Goal: Information Seeking & Learning: Learn about a topic

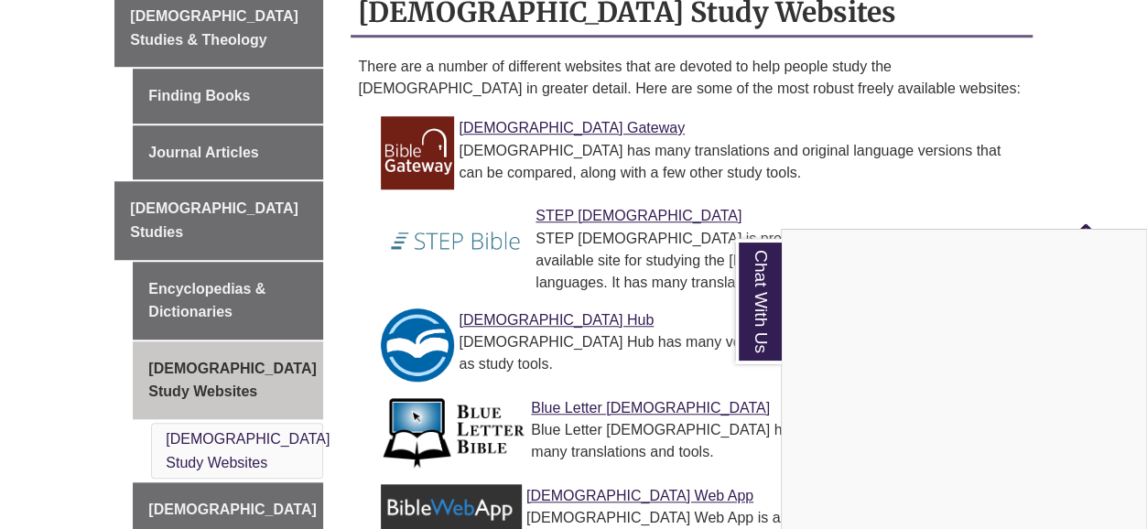
scroll to position [586, 0]
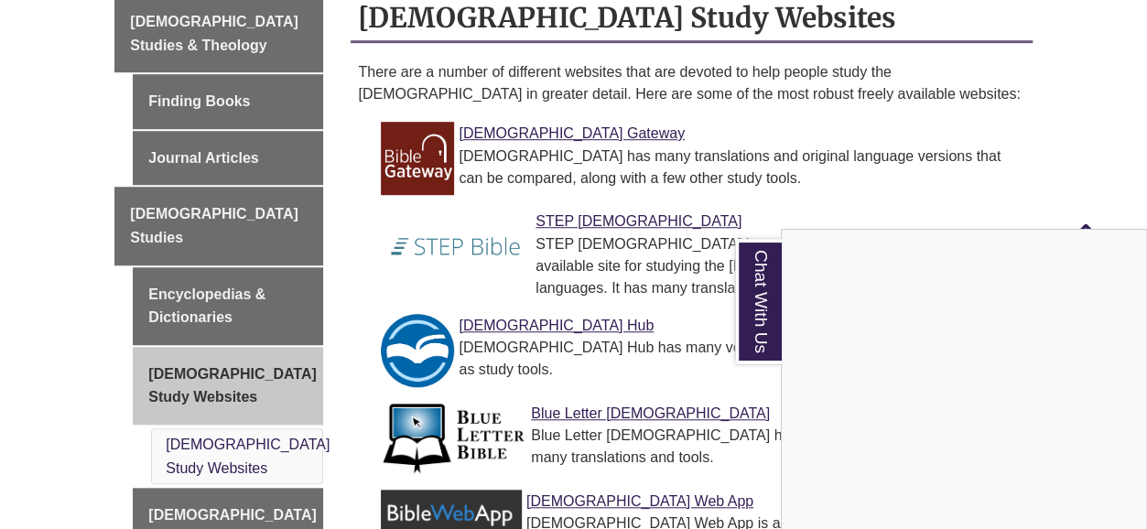
click at [474, 64] on div "Chat With Us" at bounding box center [573, 264] width 1147 height 529
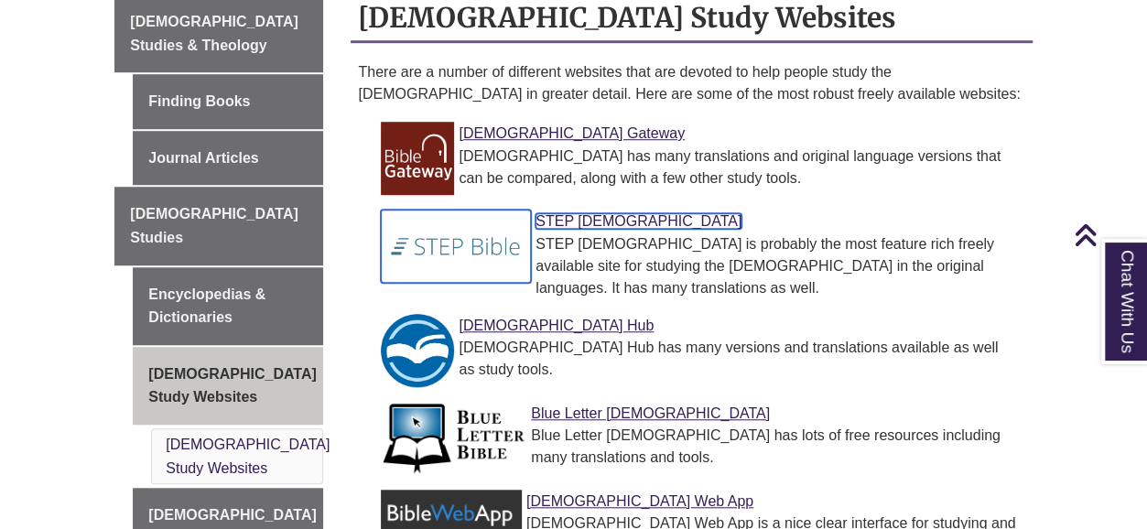
click at [564, 213] on link "STEP [DEMOGRAPHIC_DATA]" at bounding box center [639, 221] width 206 height 16
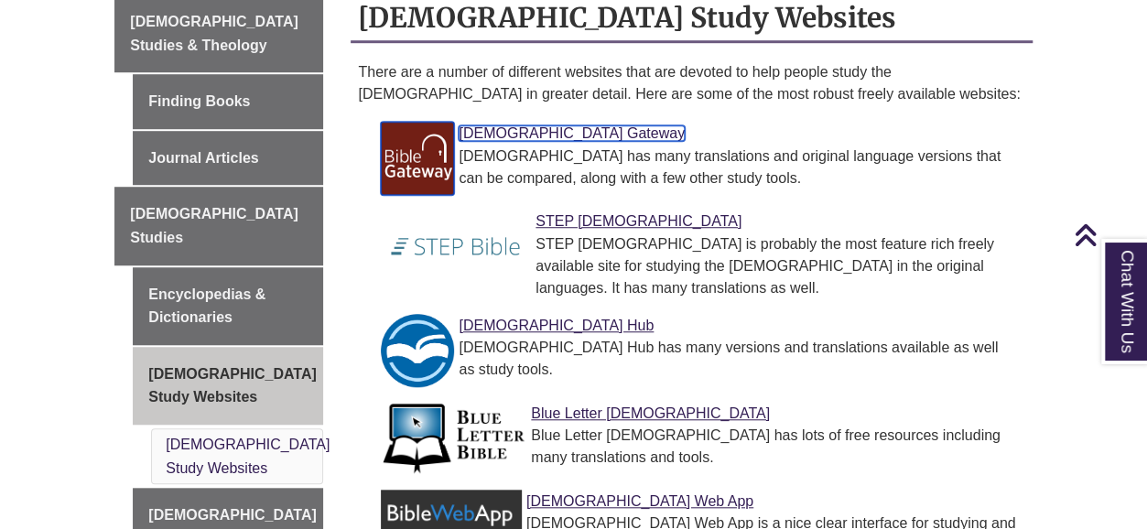
click at [513, 125] on link "Bible Gateway" at bounding box center [572, 133] width 226 height 16
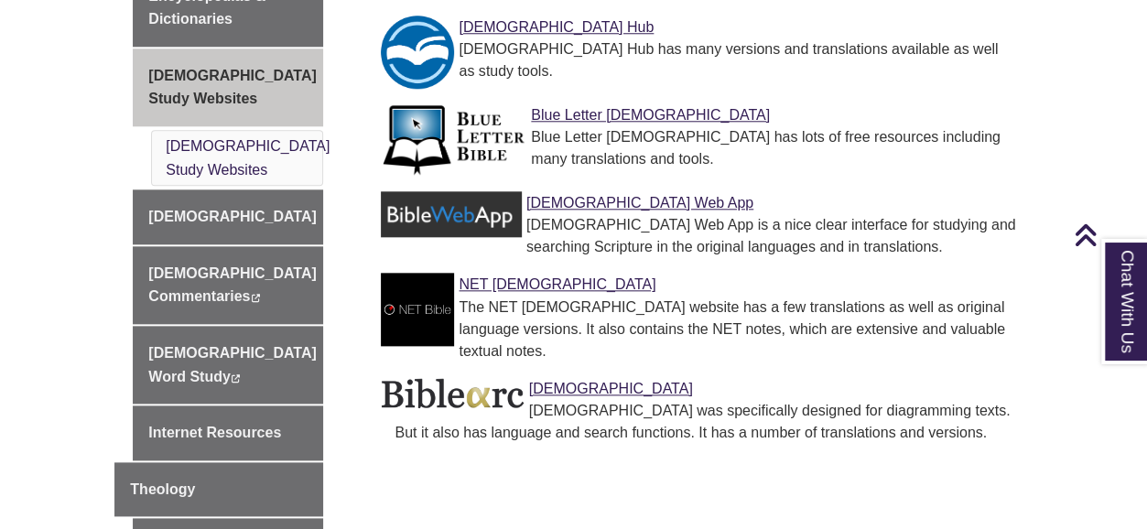
scroll to position [881, 0]
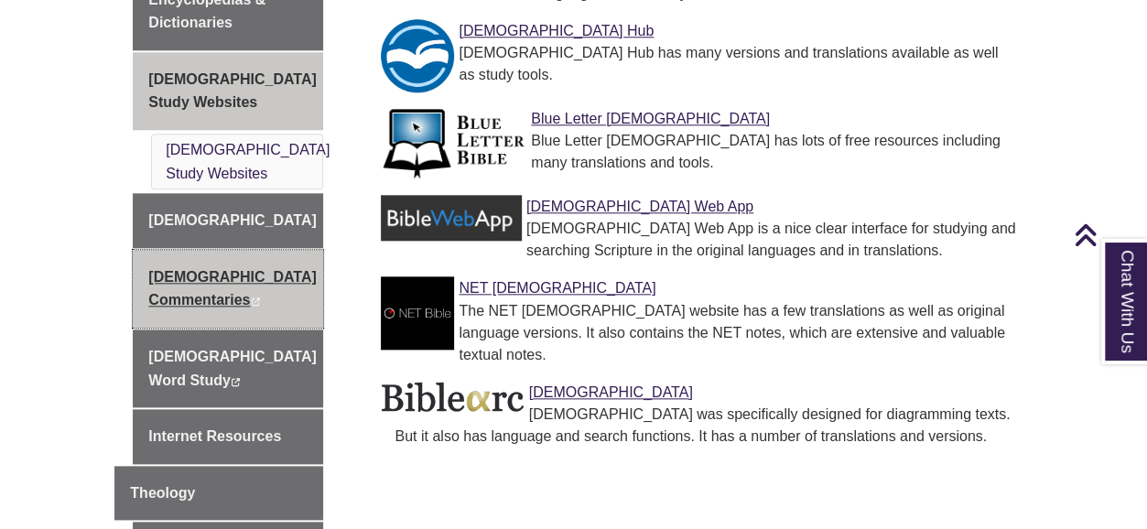
click at [245, 250] on link "Biblical Commentaries This link opens in a new window This link opens in a new …" at bounding box center [228, 289] width 190 height 78
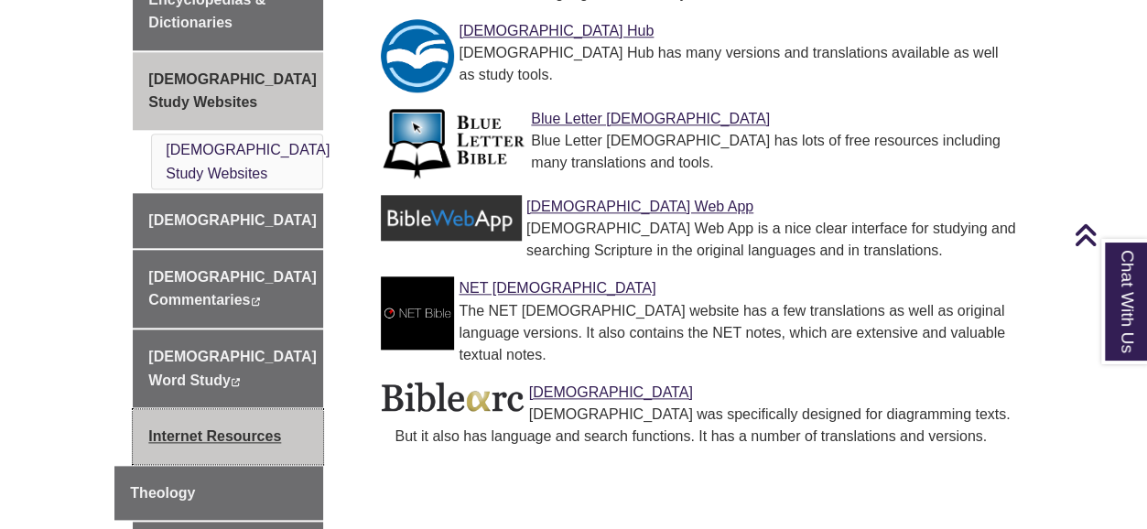
click at [233, 409] on link "Internet Resources" at bounding box center [228, 436] width 190 height 55
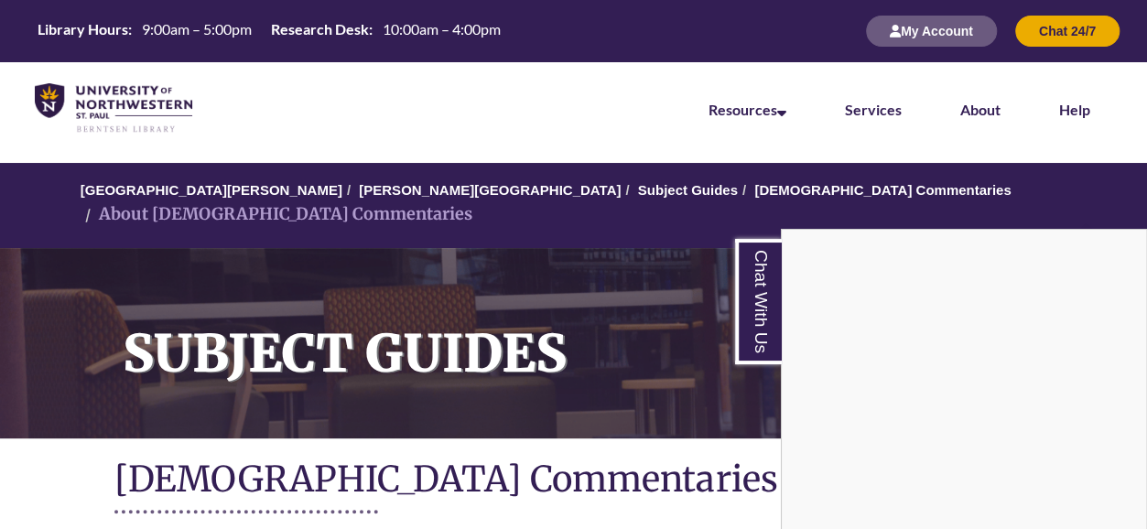
drag, startPoint x: 1154, startPoint y: 54, endPoint x: 1165, endPoint y: -80, distance: 134.1
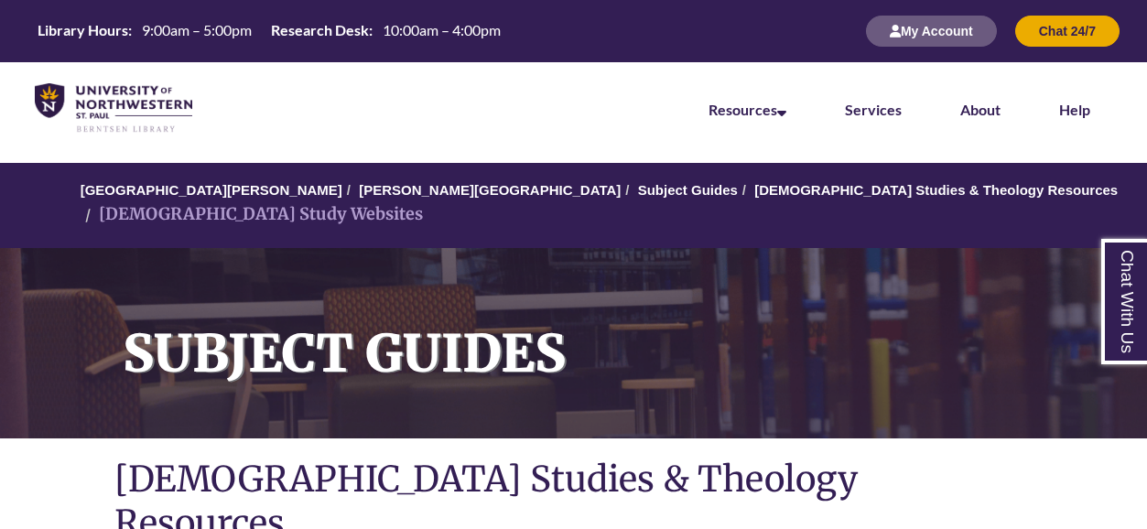
scroll to position [881, 0]
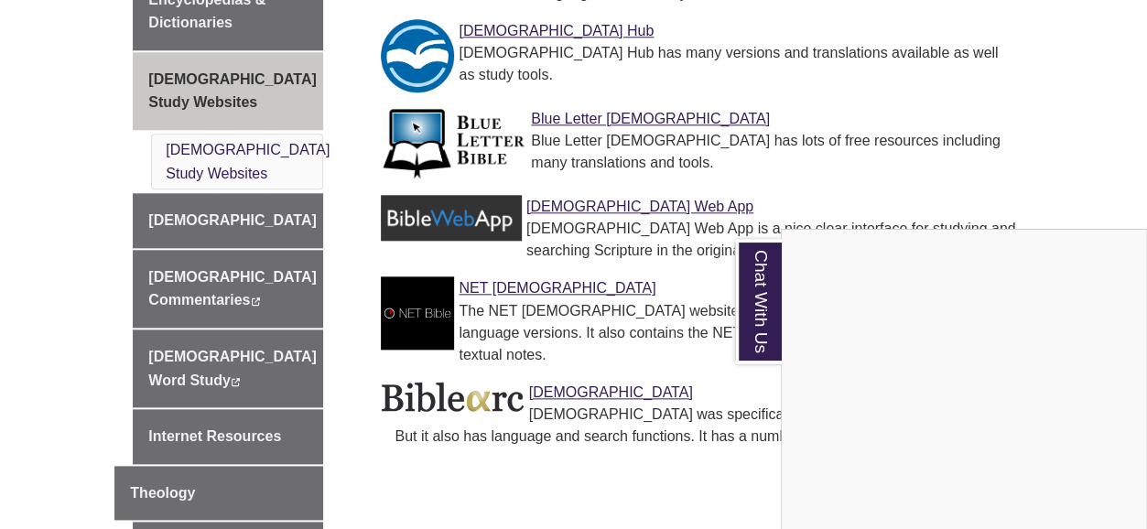
click at [233, 135] on div "Chat With Us" at bounding box center [573, 264] width 1147 height 529
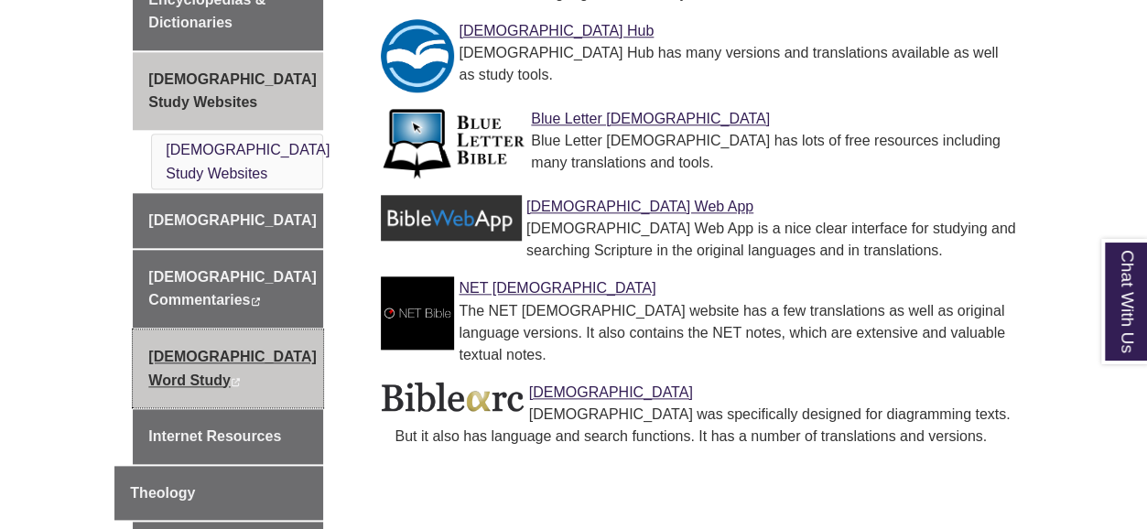
click at [241, 330] on link "Bible Word Study This link opens in a new window This link opens in a new window" at bounding box center [228, 369] width 190 height 78
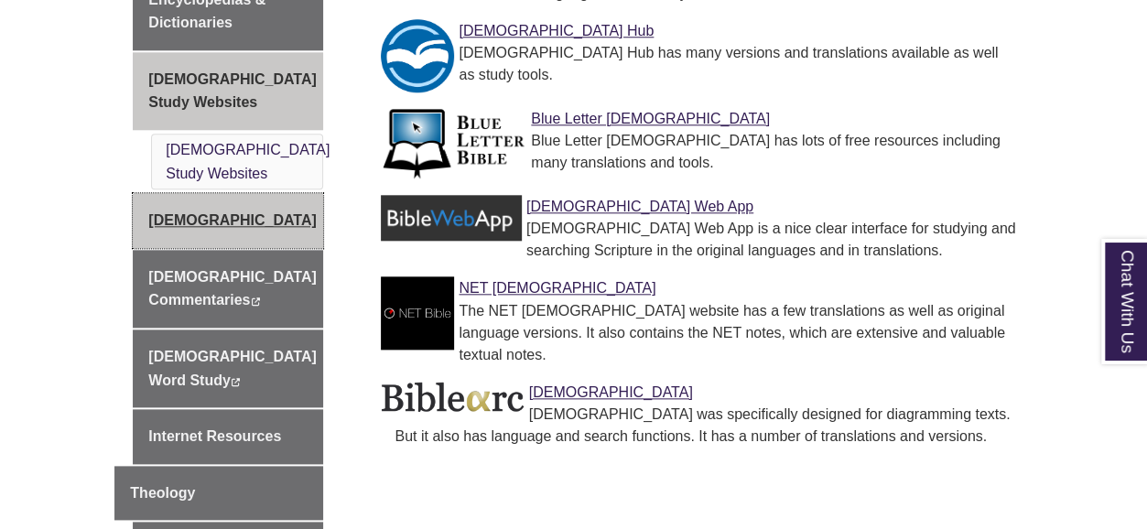
click at [190, 193] on link "[DEMOGRAPHIC_DATA]" at bounding box center [228, 220] width 190 height 55
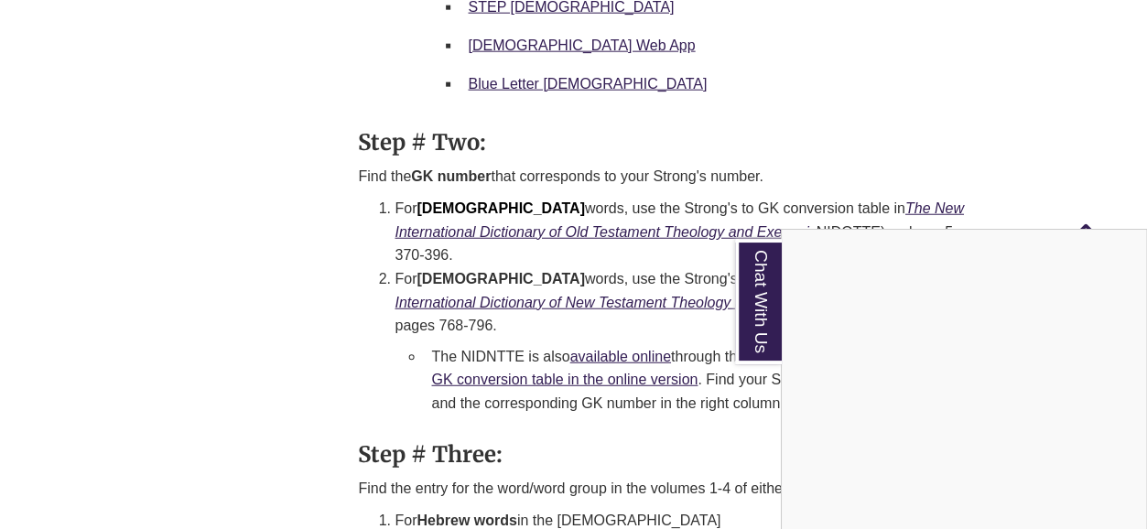
scroll to position [2245, 0]
